Goal: Task Accomplishment & Management: Use online tool/utility

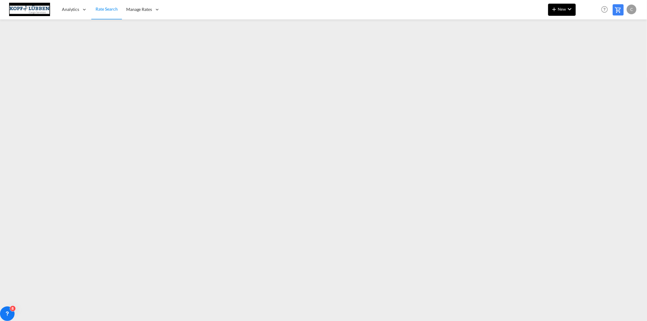
click at [566, 8] on md-icon "icon-chevron-down" at bounding box center [569, 8] width 7 height 7
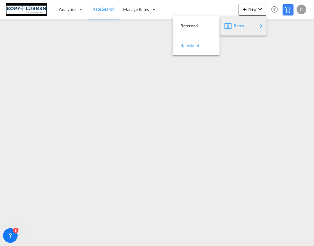
click at [193, 48] on div "Ratesheet" at bounding box center [191, 45] width 22 height 15
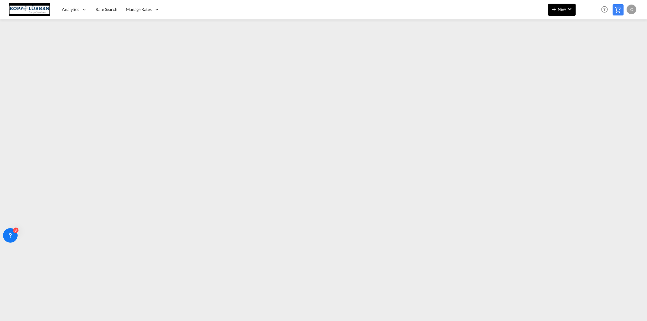
click at [564, 13] on button "New" at bounding box center [562, 10] width 28 height 12
click at [590, 44] on span "Ratesheet" at bounding box center [586, 45] width 7 height 12
click at [99, 12] on span "Rate Search" at bounding box center [107, 9] width 22 height 6
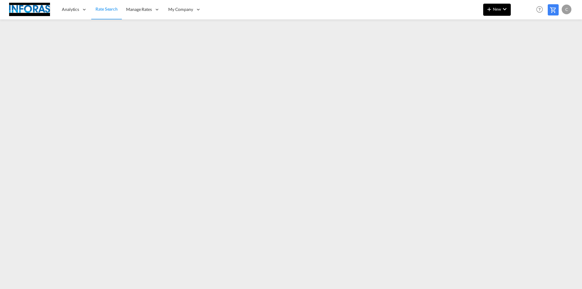
click at [503, 10] on md-icon "icon-chevron-down" at bounding box center [504, 8] width 7 height 7
click at [525, 45] on span "Ratesheet" at bounding box center [522, 45] width 7 height 12
